Goal: Navigation & Orientation: Go to known website

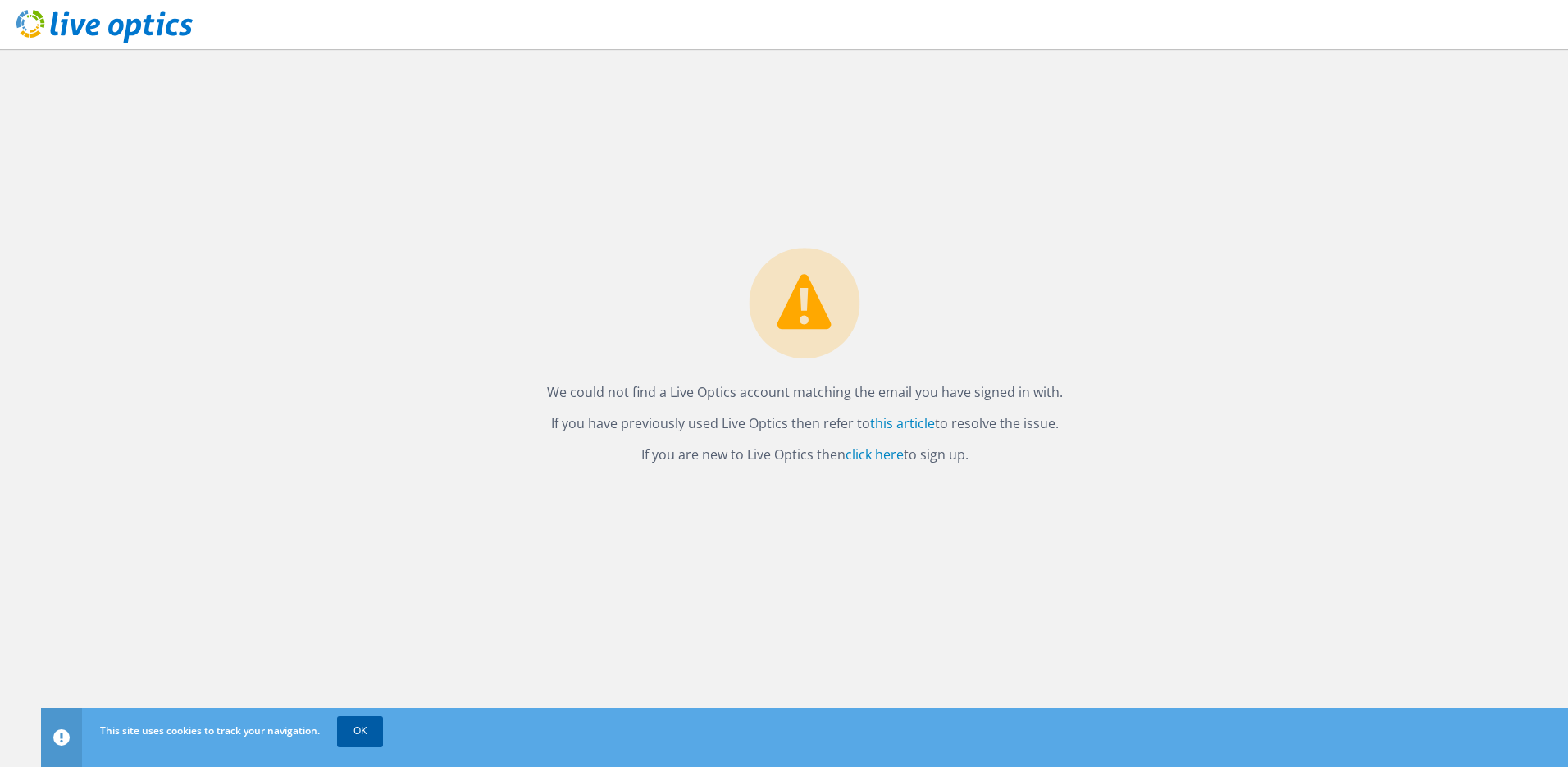
click at [371, 732] on link "OK" at bounding box center [360, 730] width 46 height 29
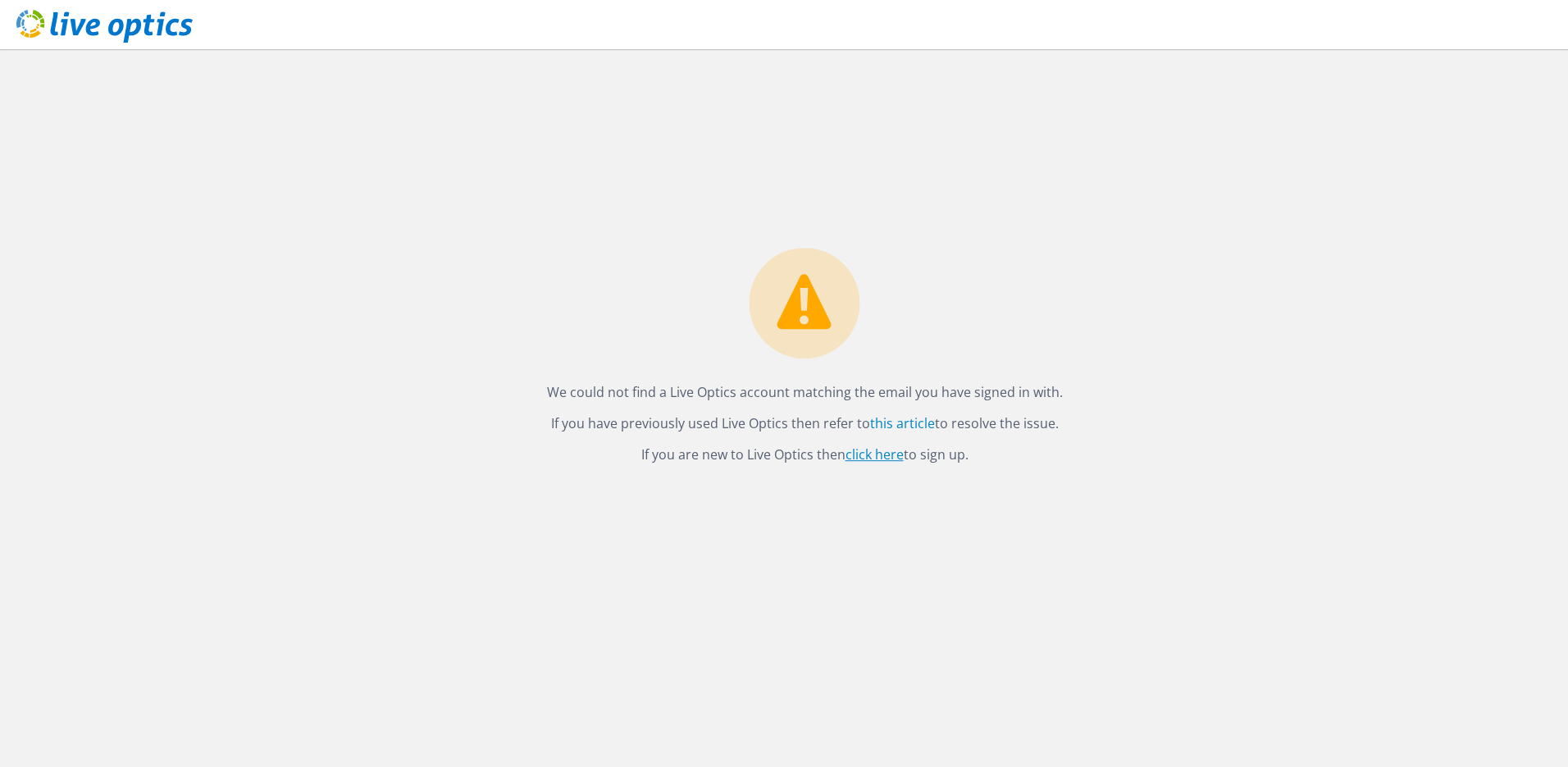
click at [864, 457] on link "click here" at bounding box center [874, 454] width 58 height 18
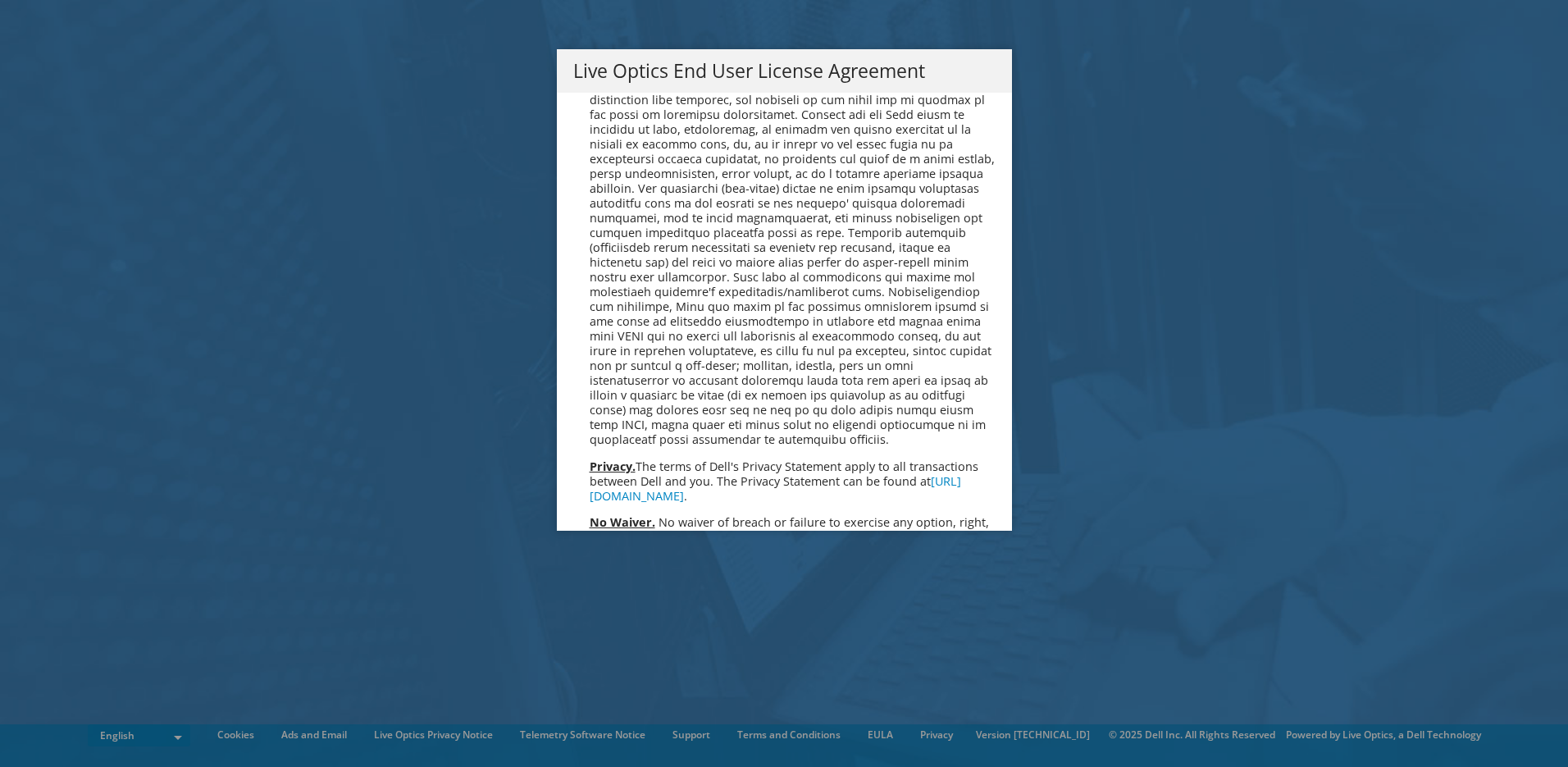
scroll to position [6011, 0]
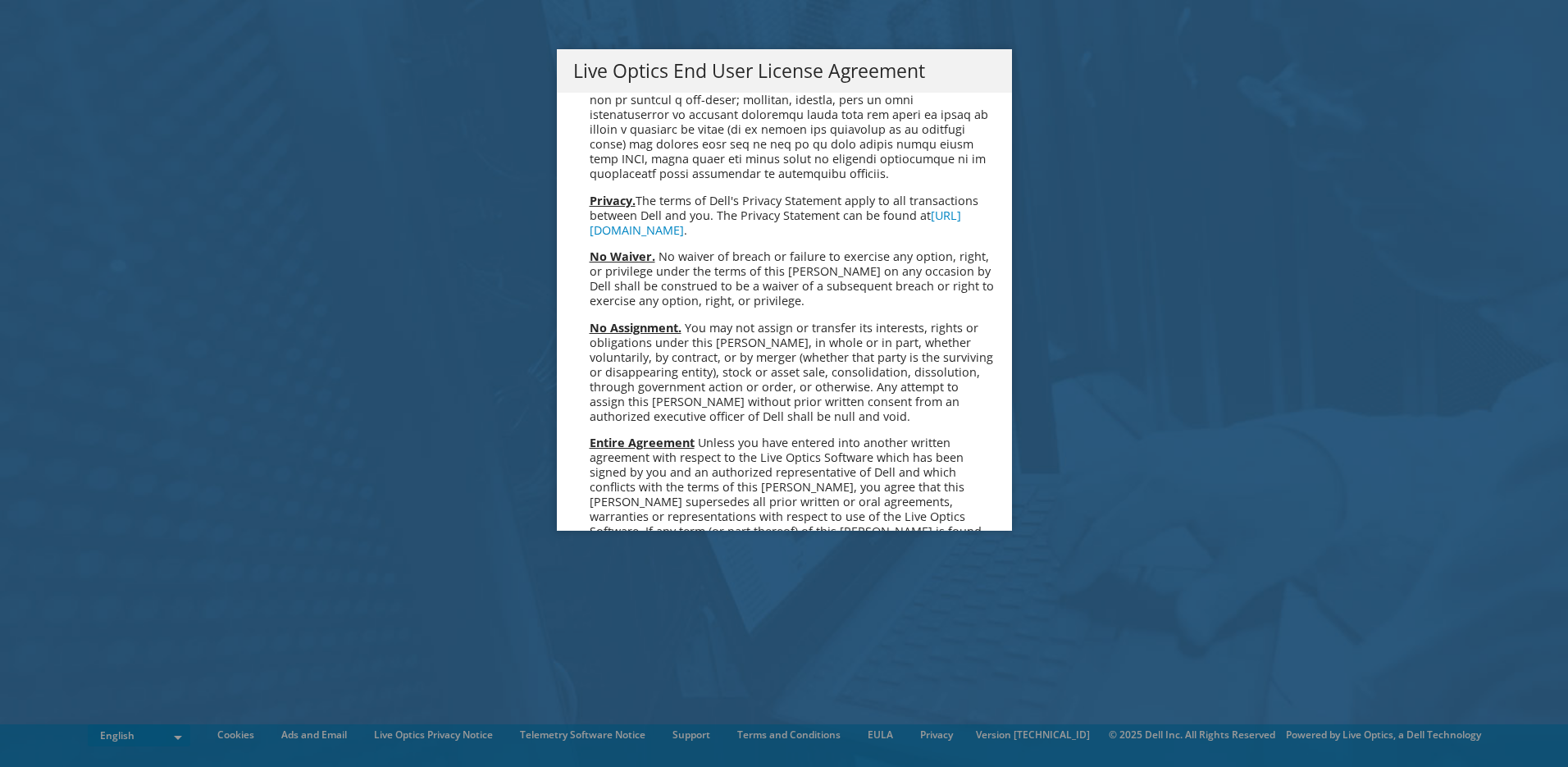
click at [633, 685] on link "Accept" at bounding box center [615, 704] width 83 height 40
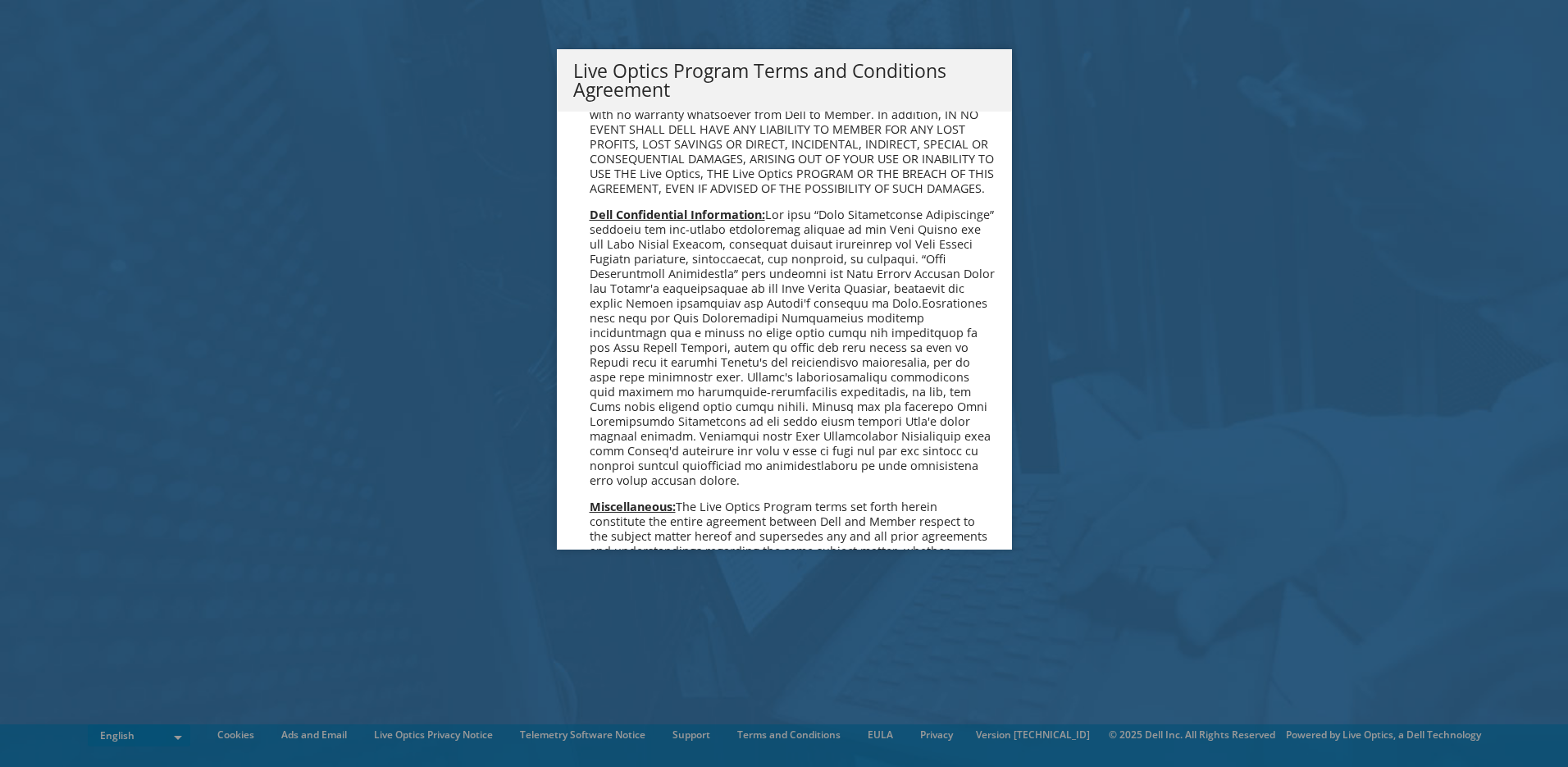
scroll to position [1130, 0]
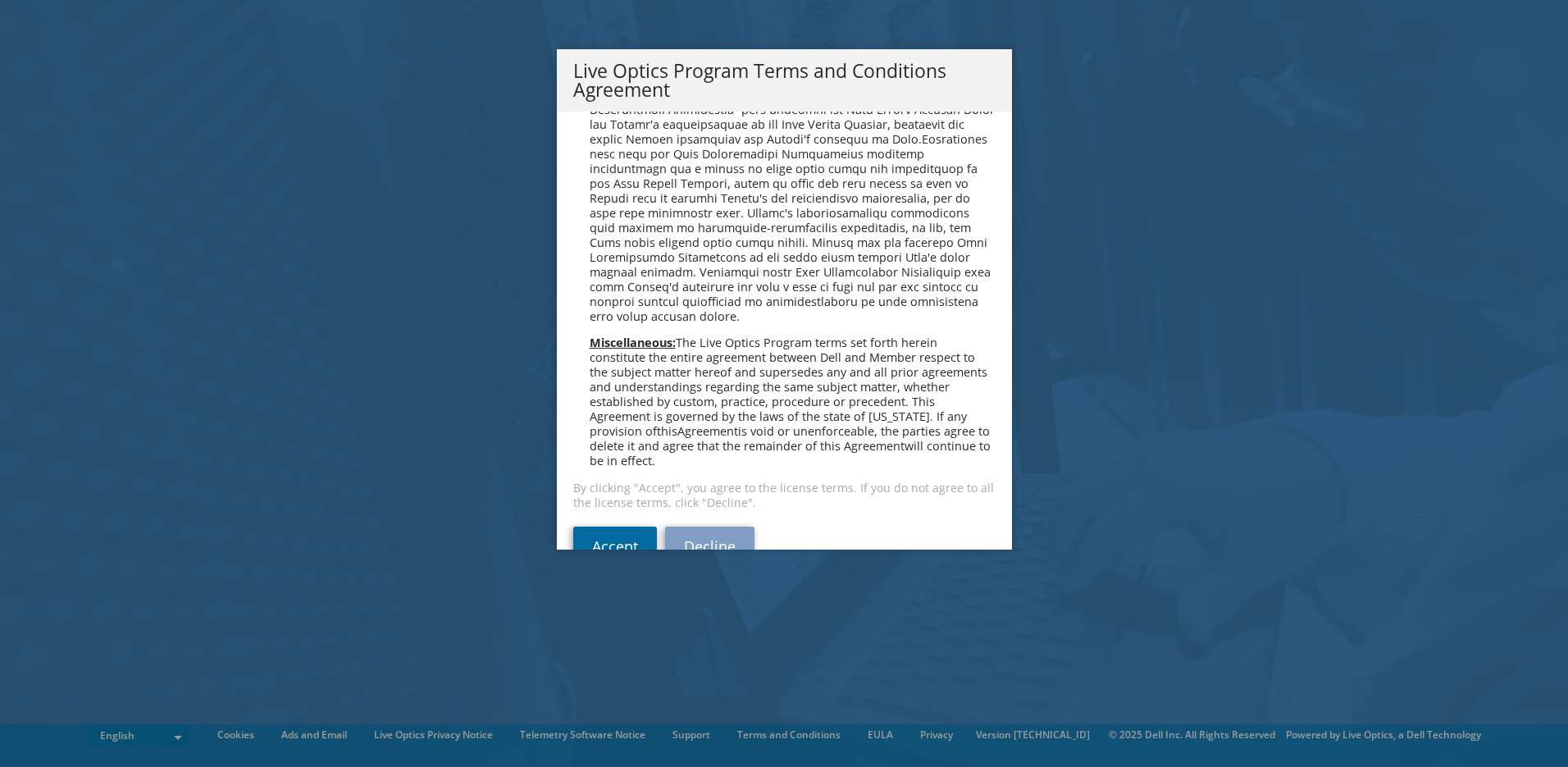
click at [609, 526] on link "Accept" at bounding box center [615, 546] width 83 height 40
